Goal: Find specific fact: Find specific page/section

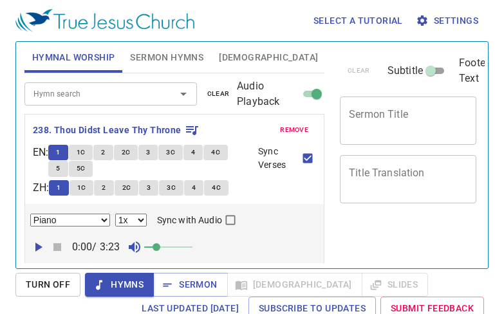
select select "1"
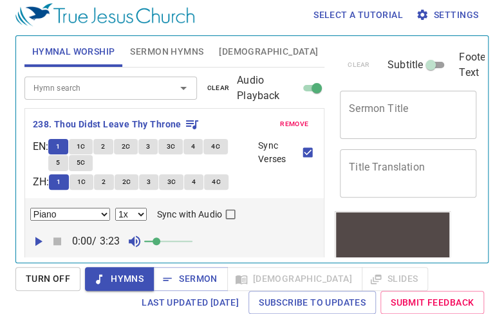
click at [57, 87] on input "Hymn search" at bounding box center [91, 87] width 127 height 15
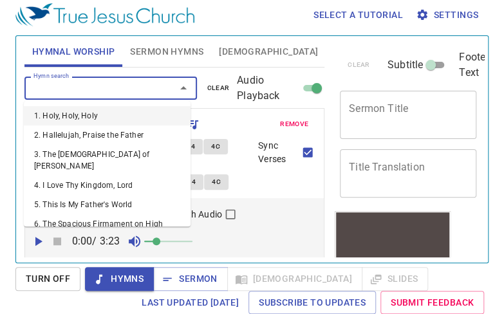
scroll to position [0, 0]
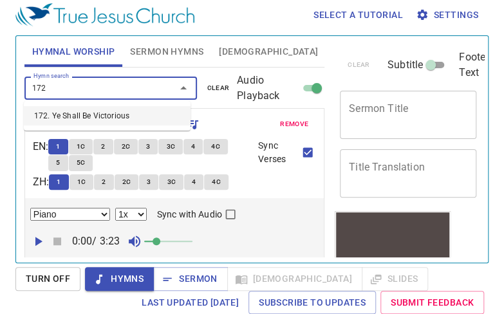
type input "172. Ye Shall Be Victorious"
select select "1"
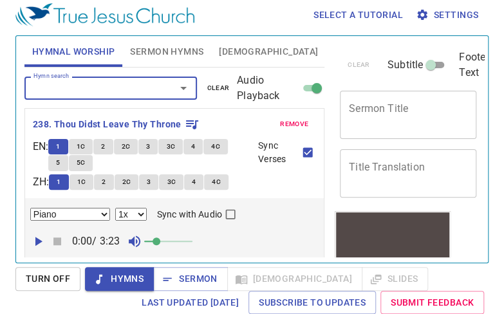
click at [290, 123] on span "remove" at bounding box center [294, 124] width 28 height 12
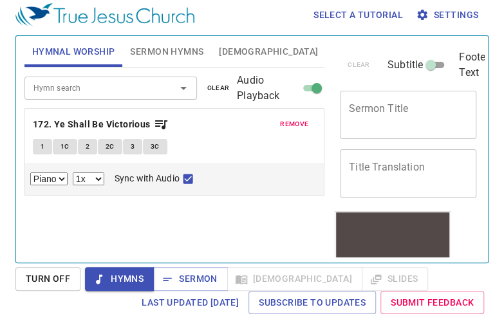
click at [42, 145] on span "1" at bounding box center [43, 147] width 4 height 12
checkbox input "false"
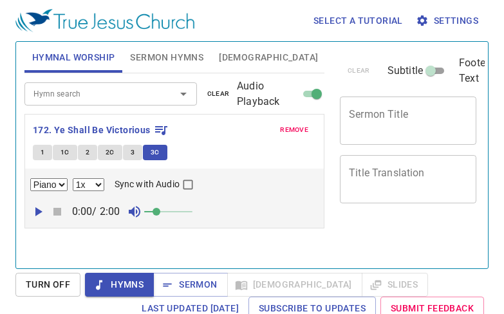
select select "1"
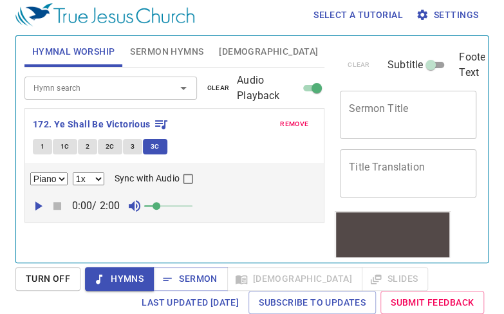
scroll to position [6, 0]
